Goal: Task Accomplishment & Management: Complete application form

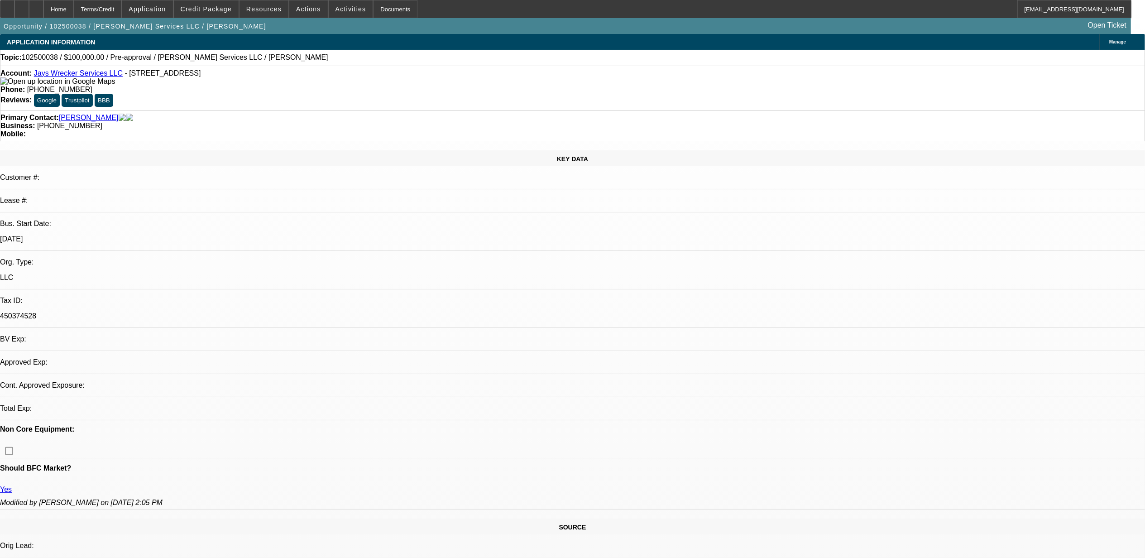
select select "0"
select select "2"
select select "0.1"
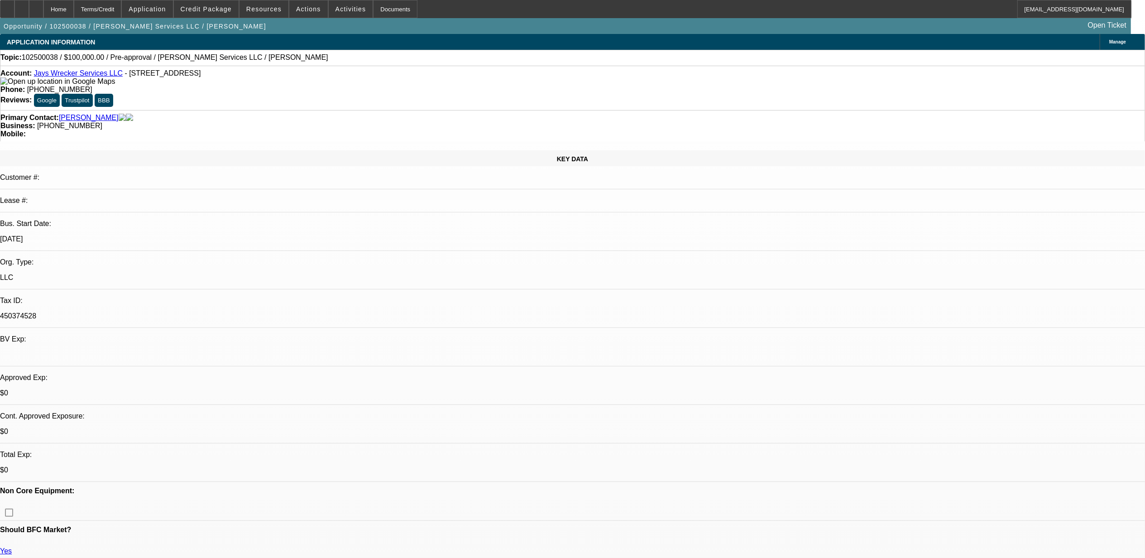
select select "1"
select select "2"
select select "4"
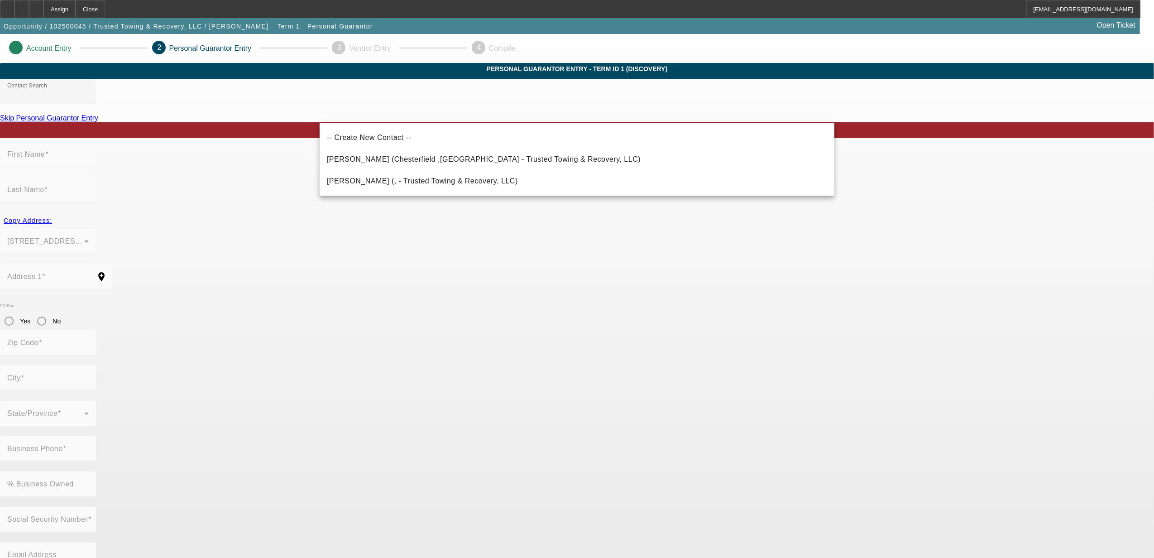
click at [898, 221] on app-personal-guarantor-manage "Account Entry 2 Personal Guarantor Entry 3 Vendor Entry 4 Compile Personal Guar…" at bounding box center [577, 496] width 1154 height 925
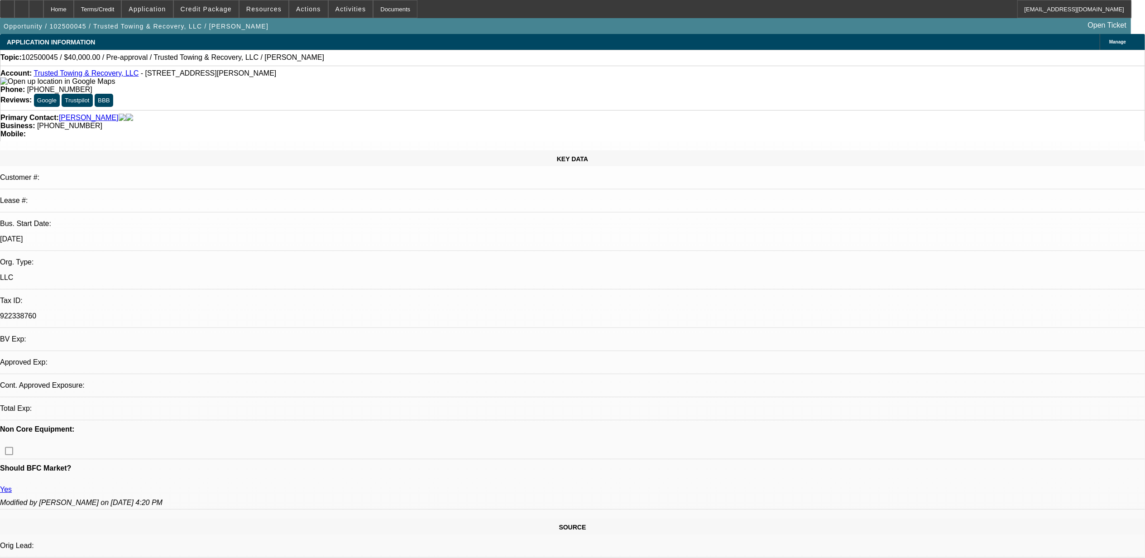
select select "0"
select select "2"
select select "0.1"
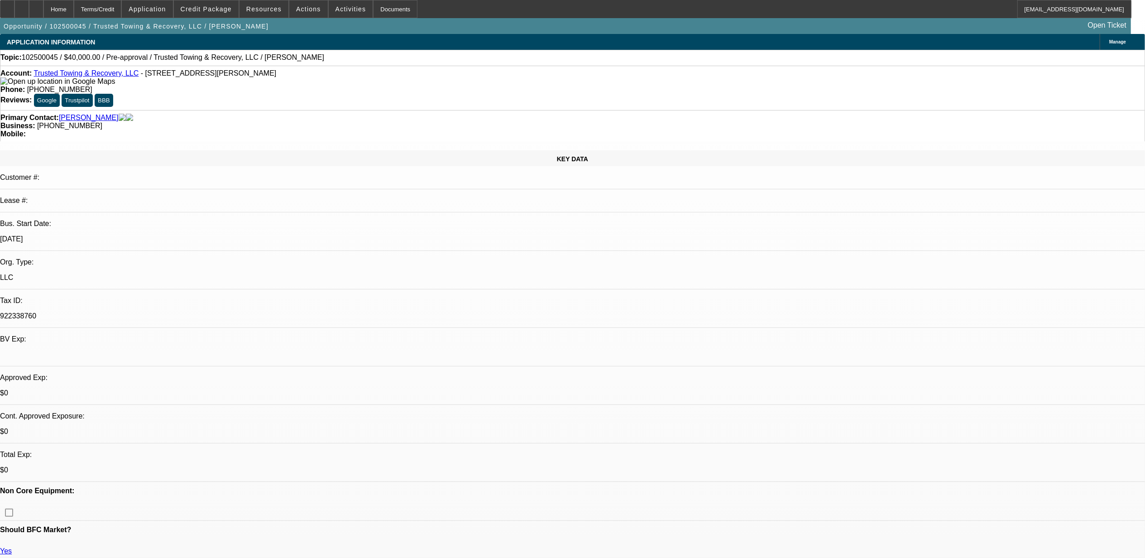
select select "1"
select select "2"
select select "4"
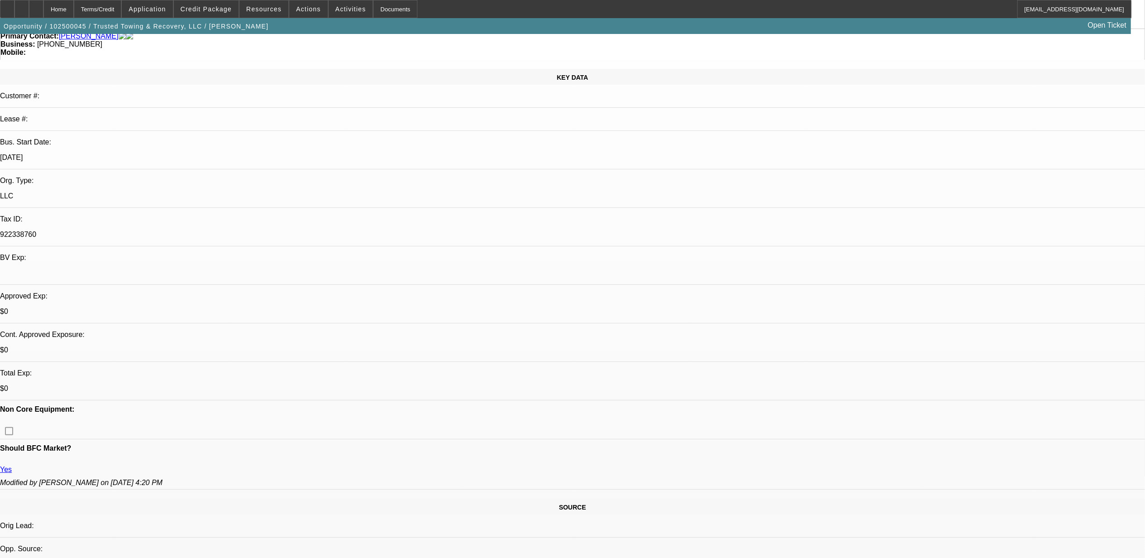
scroll to position [60, 0]
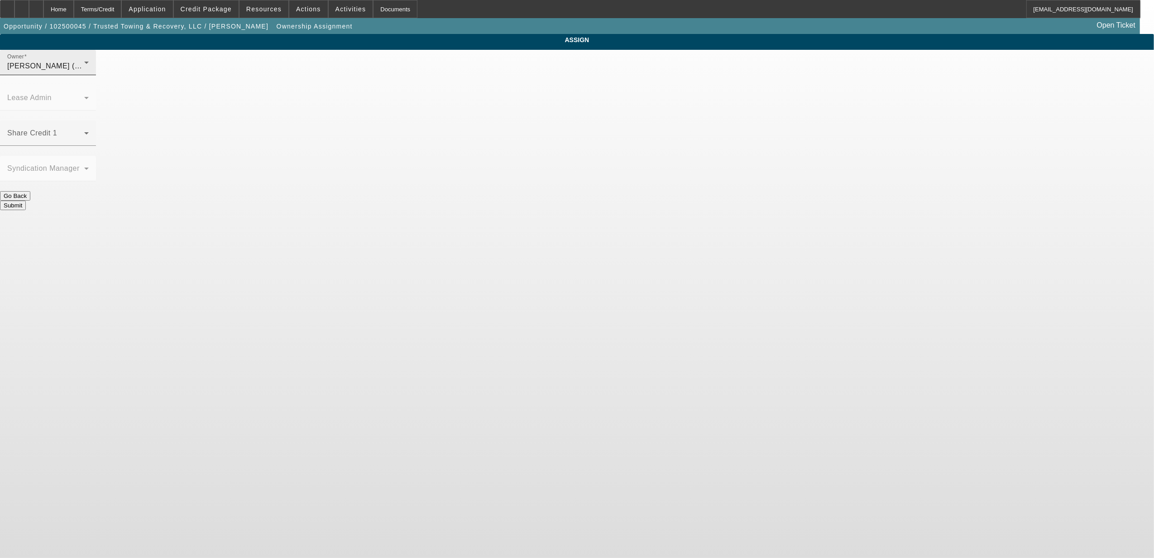
click at [89, 69] on div "Owner Fredericks, Jack (Lvl 1)" at bounding box center [47, 62] width 81 height 25
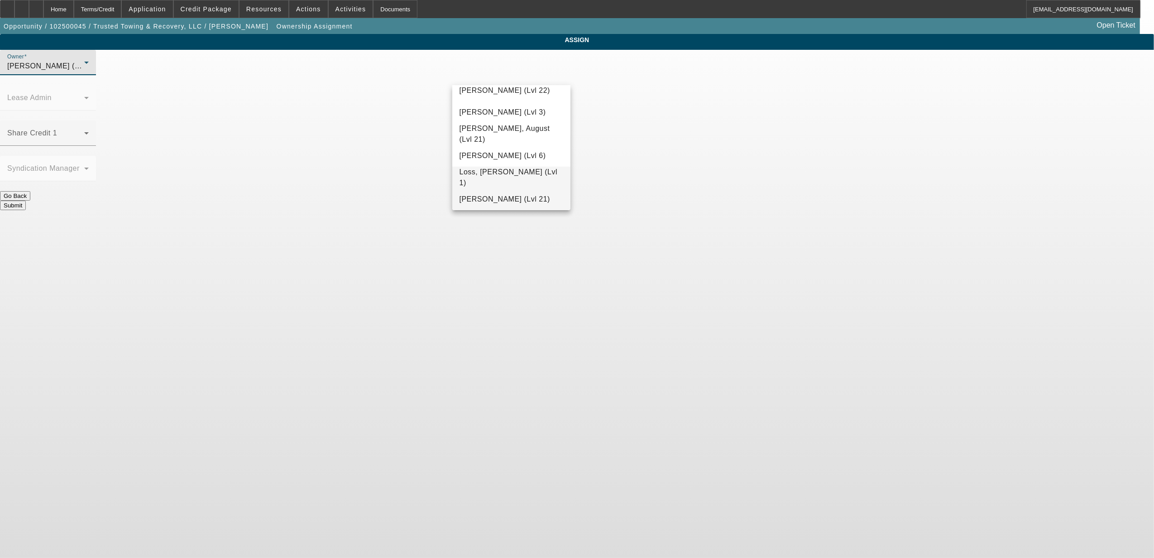
scroll to position [700, 0]
click at [512, 164] on span "Mansfield, Jeff (Lvl 6)" at bounding box center [503, 160] width 86 height 11
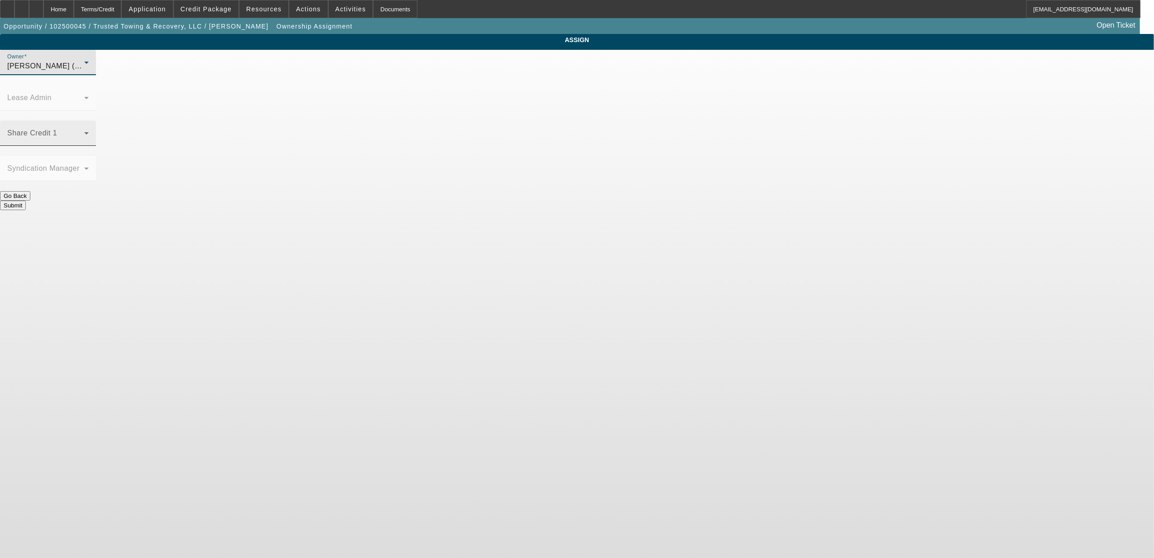
click at [84, 131] on span at bounding box center [45, 136] width 77 height 11
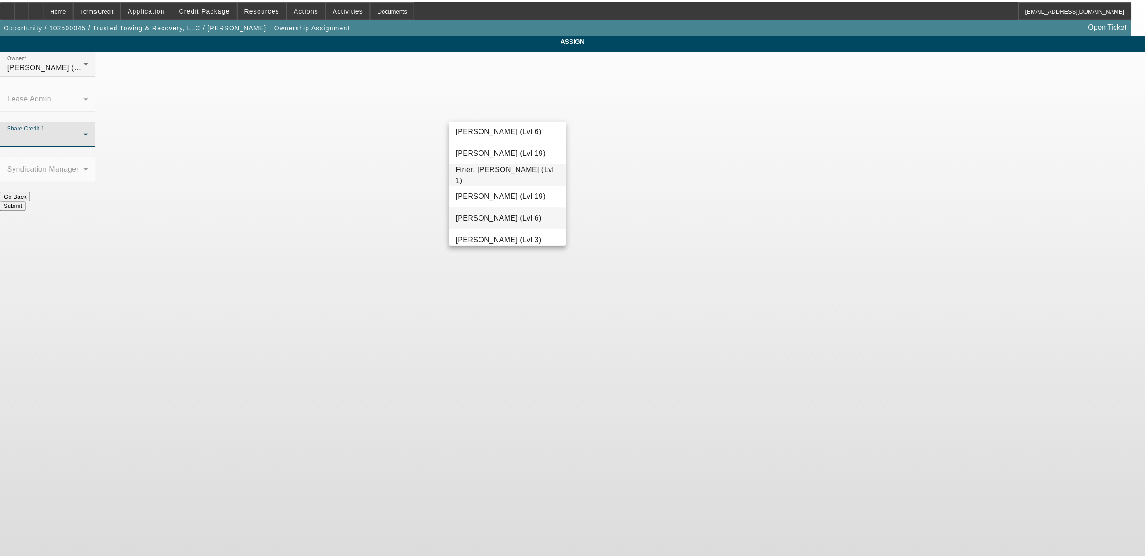
scroll to position [304, 0]
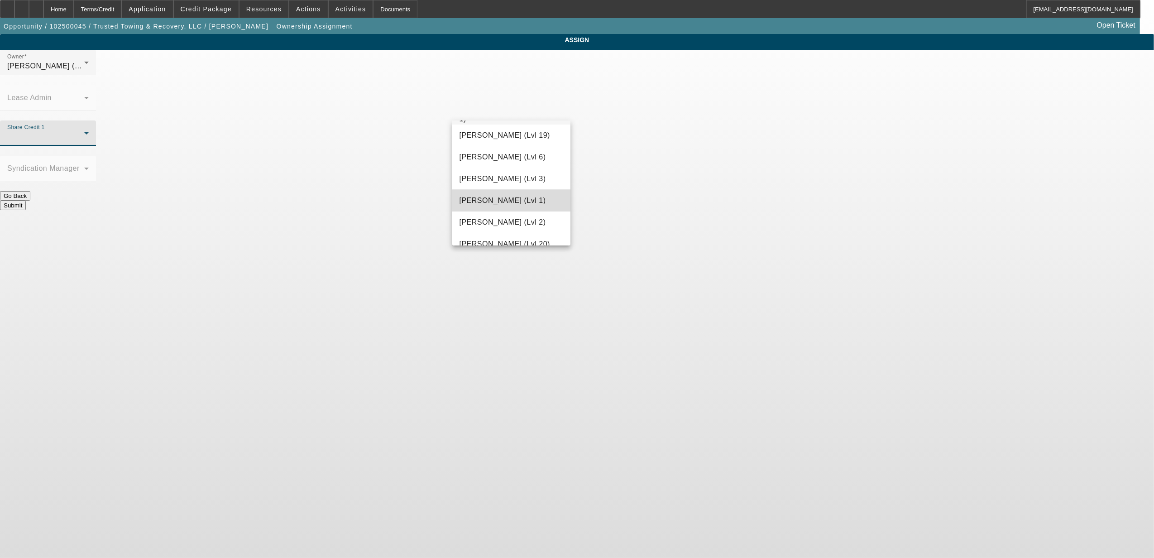
click at [512, 200] on span "Fredericks, Jack (Lvl 1)" at bounding box center [503, 200] width 86 height 11
click at [26, 201] on button "Submit" at bounding box center [13, 206] width 26 height 10
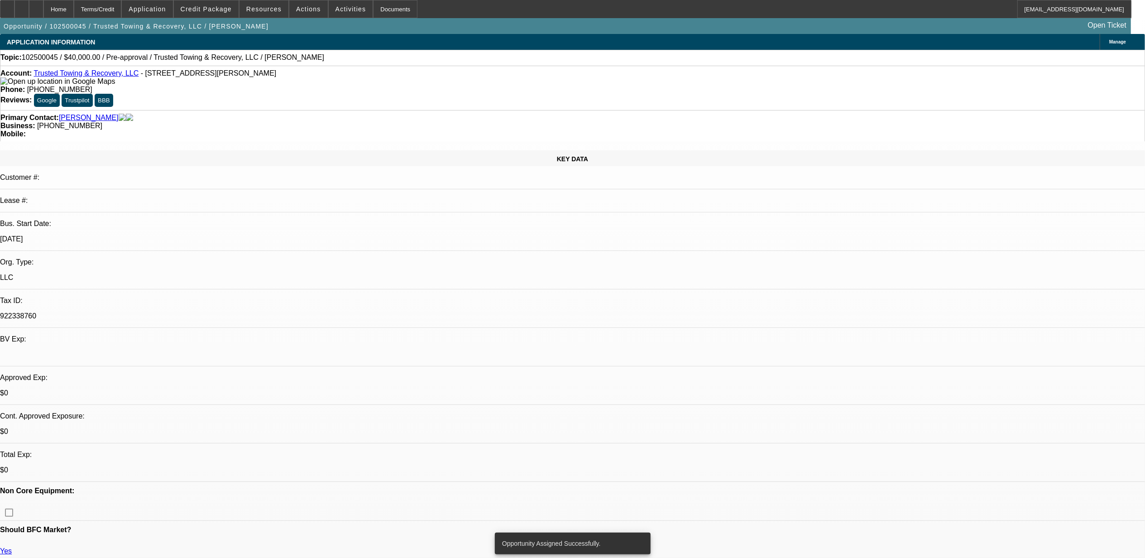
select select "0"
select select "2"
select select "0.1"
select select "4"
